Goal: Task Accomplishment & Management: Use online tool/utility

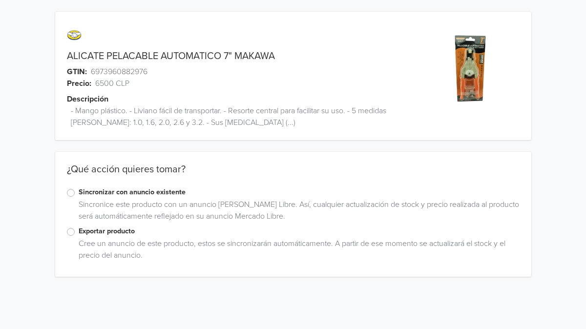
click at [79, 230] on label "Exportar producto" at bounding box center [299, 231] width 441 height 11
click at [0, 0] on input "Exportar producto" at bounding box center [0, 0] width 0 height 0
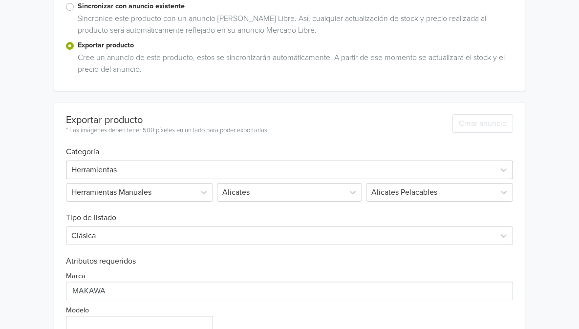
scroll to position [289, 0]
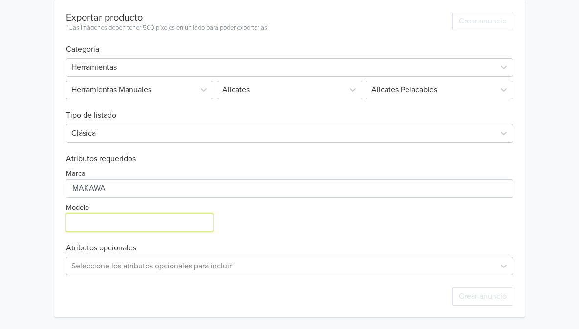
click at [84, 225] on input "Modelo" at bounding box center [139, 222] width 147 height 19
paste input "MK0187"
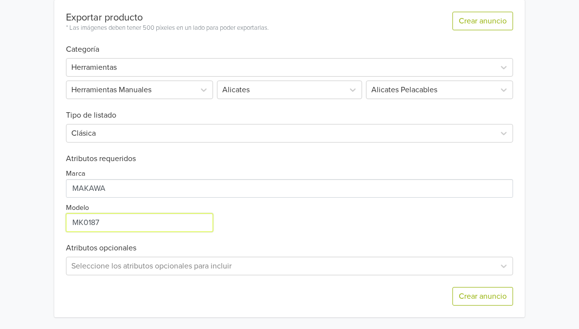
type input "MK0187"
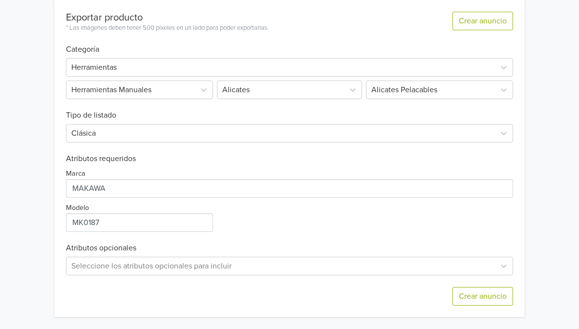
click at [356, 245] on h6 "Atributos opcionales" at bounding box center [289, 248] width 447 height 9
click at [195, 269] on div "Seleccione los atributos opcionales para incluir" at bounding box center [289, 266] width 447 height 19
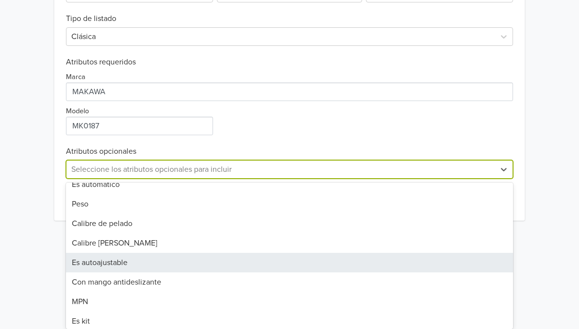
scroll to position [92, 0]
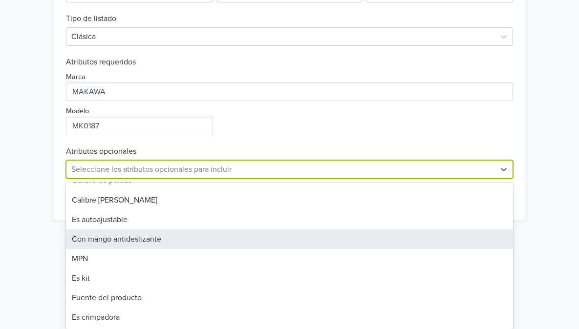
click at [170, 241] on div "Con mango antideslizante" at bounding box center [289, 239] width 447 height 20
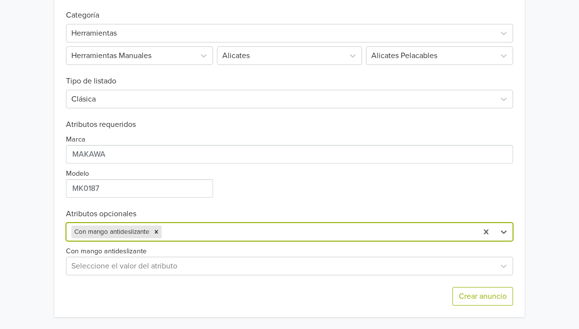
scroll to position [323, 0]
click at [220, 266] on div at bounding box center [280, 266] width 418 height 14
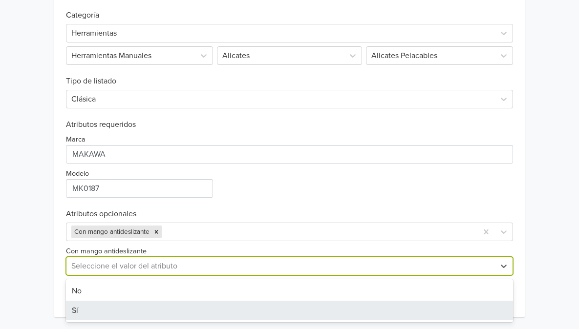
click at [168, 309] on div "Sí" at bounding box center [289, 311] width 447 height 20
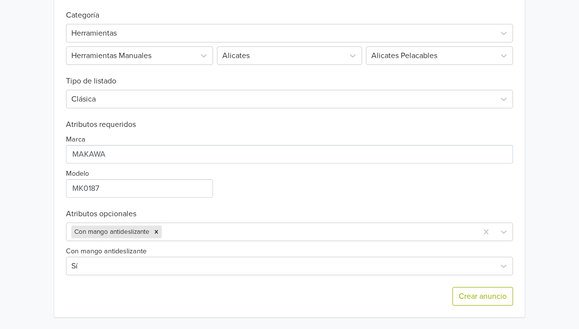
click at [207, 288] on div "Crear anuncio" at bounding box center [289, 296] width 447 height 42
click at [475, 294] on button "Crear anuncio" at bounding box center [482, 296] width 61 height 19
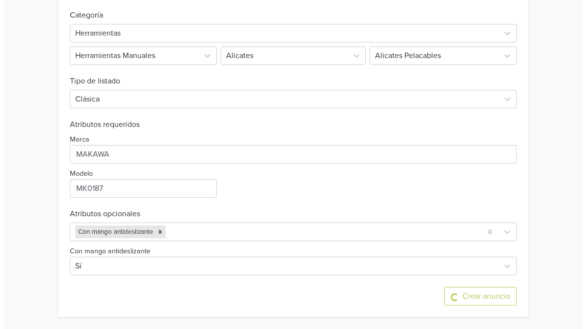
scroll to position [0, 0]
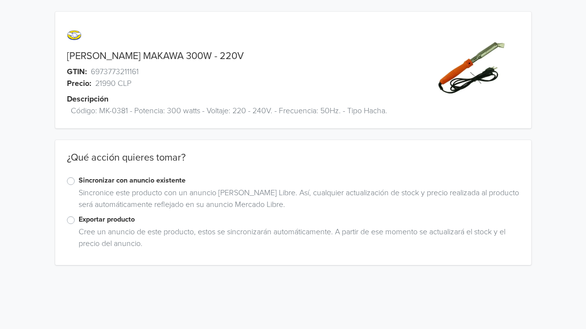
click at [79, 220] on label "Exportar producto" at bounding box center [299, 219] width 441 height 11
click at [0, 0] on input "Exportar producto" at bounding box center [0, 0] width 0 height 0
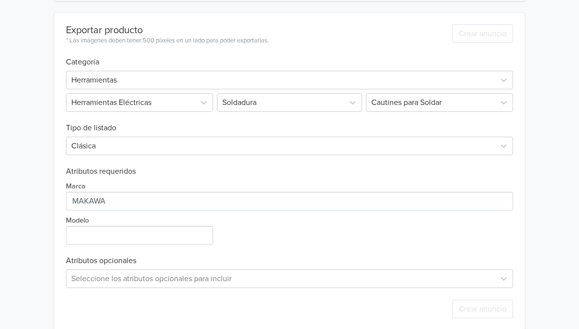
scroll to position [277, 0]
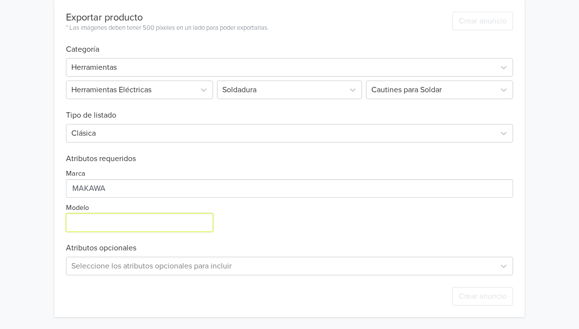
paste input "MK0381"
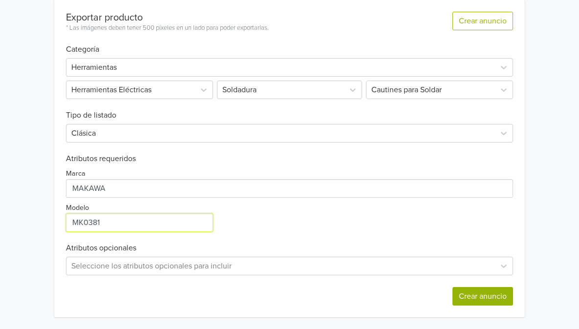
type input "MK0381"
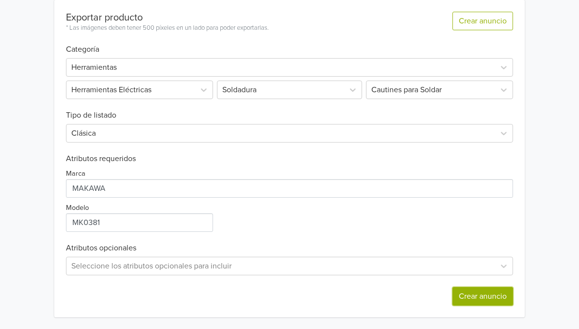
click at [473, 303] on button "Crear anuncio" at bounding box center [482, 296] width 61 height 19
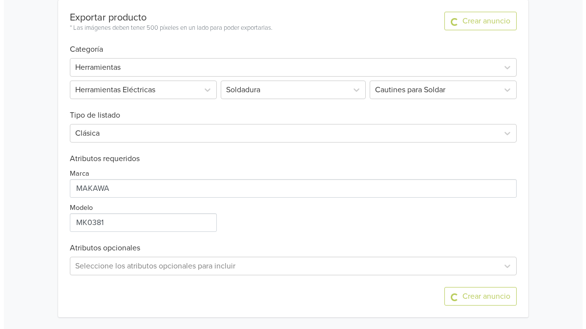
scroll to position [0, 0]
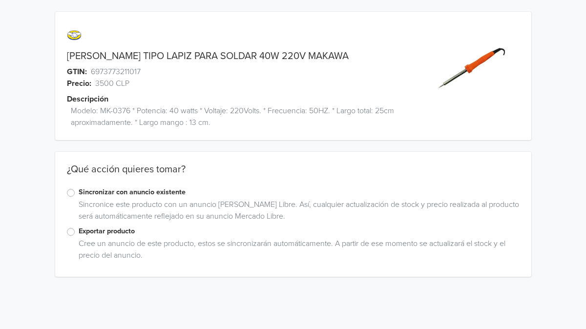
click at [107, 231] on label "Exportar producto" at bounding box center [299, 231] width 441 height 11
click at [0, 0] on input "Exportar producto" at bounding box center [0, 0] width 0 height 0
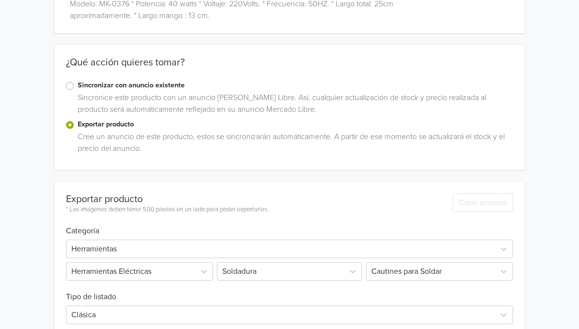
scroll to position [289, 0]
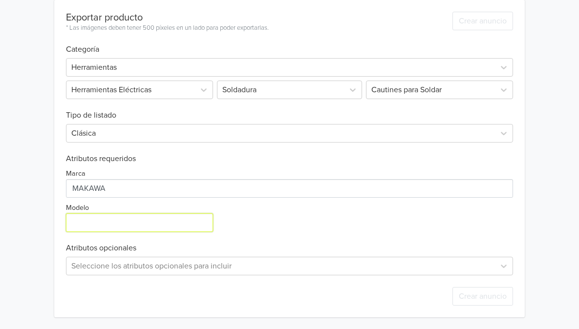
click at [143, 230] on input "Modelo" at bounding box center [139, 222] width 147 height 19
paste input "mk0376"
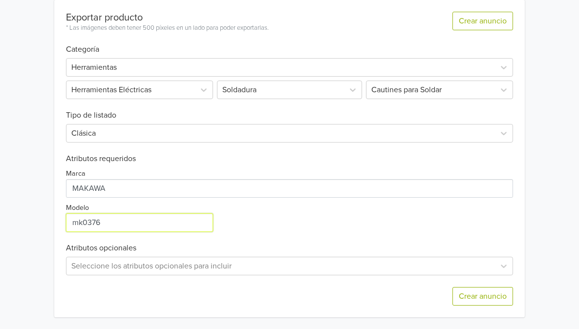
type input "mk0376"
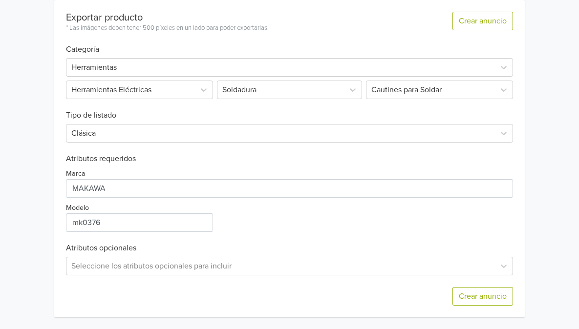
click at [370, 233] on div "Exportar producto * Las imágenes deben tener 500 píxeles en un lado para poder …" at bounding box center [289, 158] width 447 height 317
click at [456, 301] on button "Crear anuncio" at bounding box center [482, 296] width 61 height 19
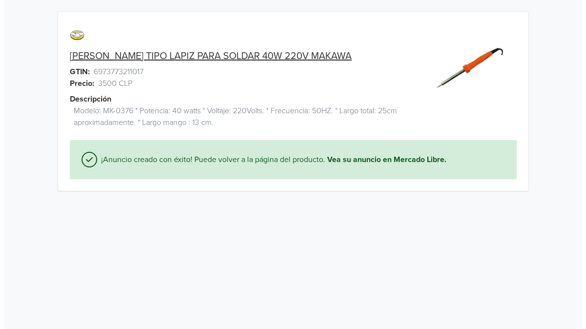
scroll to position [0, 0]
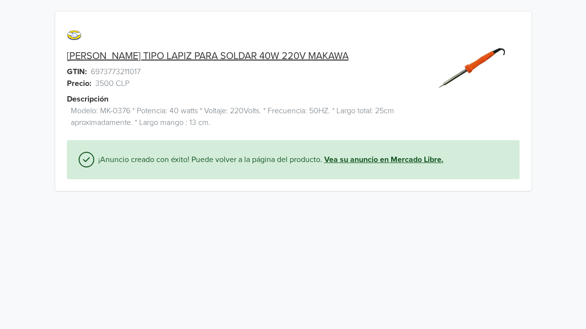
click at [376, 154] on link "Vea su anuncio en Mercado Libre." at bounding box center [383, 160] width 119 height 12
